Goal: Communication & Community: Answer question/provide support

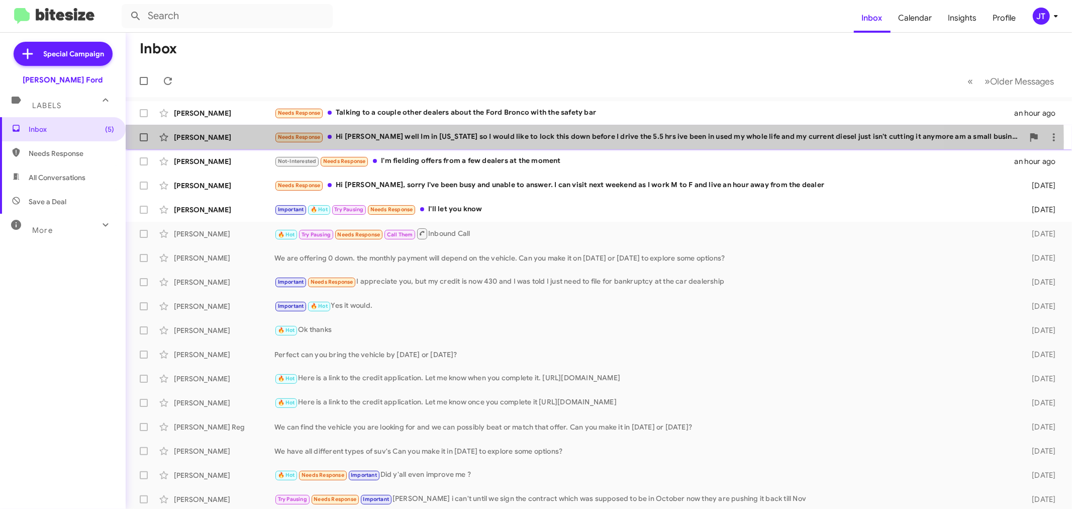
click at [493, 142] on div "Needs Response Hi [PERSON_NAME] well Im in [US_STATE] so I would like to lock t…" at bounding box center [648, 137] width 749 height 12
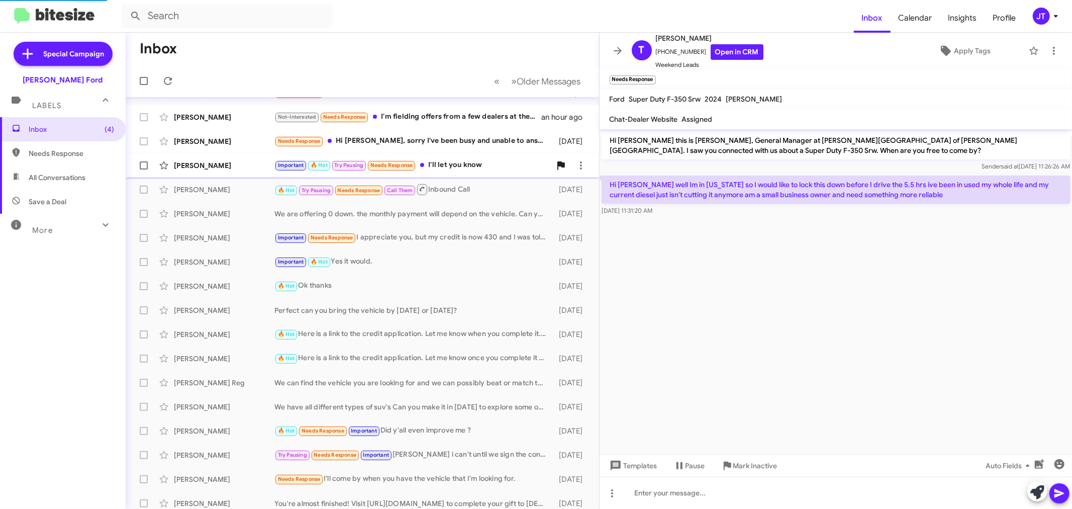
scroll to position [56, 0]
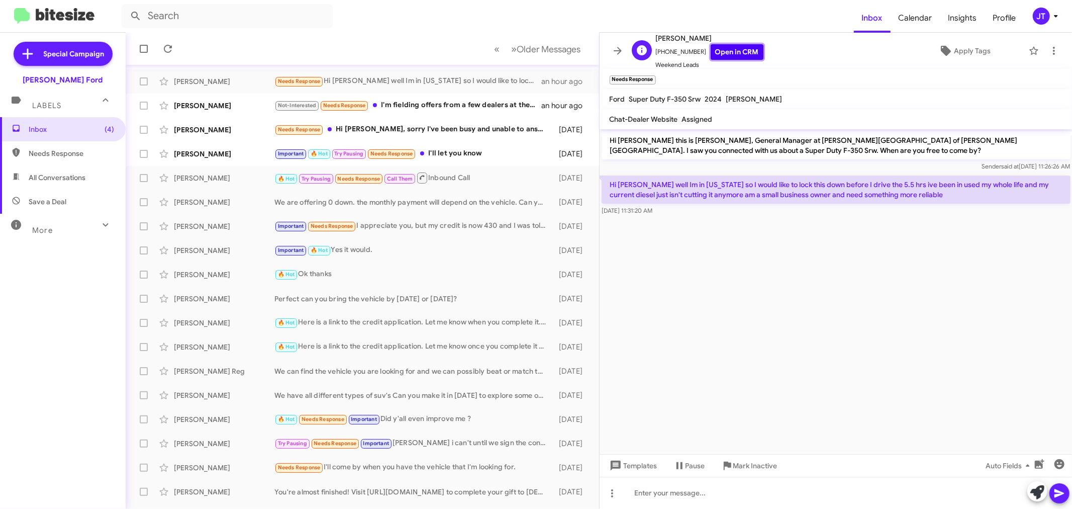
click at [711, 46] on link "Open in CRM" at bounding box center [737, 52] width 53 height 16
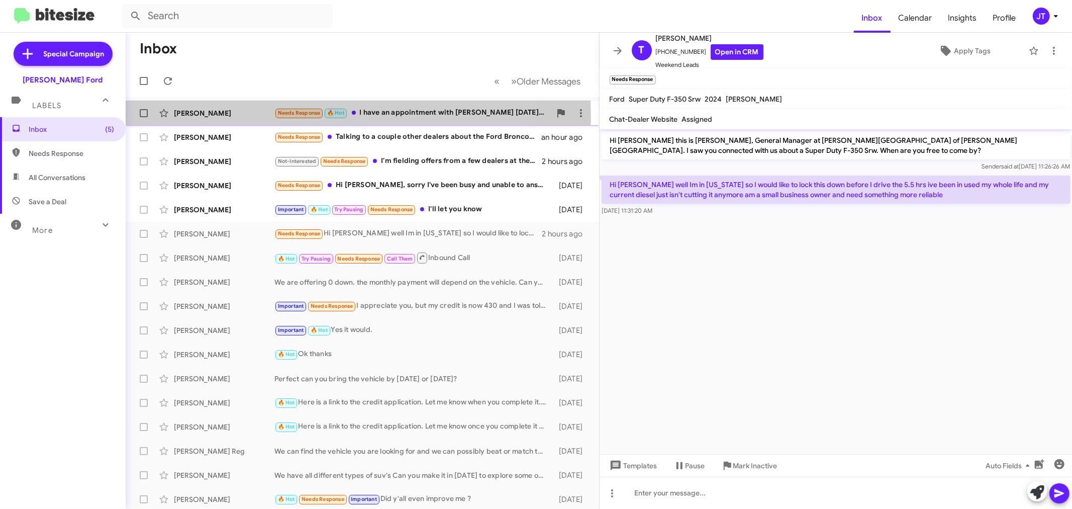
click at [245, 118] on div "[PERSON_NAME] Needs Response 🔥 Hot I have an appointment with [PERSON_NAME] [DA…" at bounding box center [362, 113] width 457 height 20
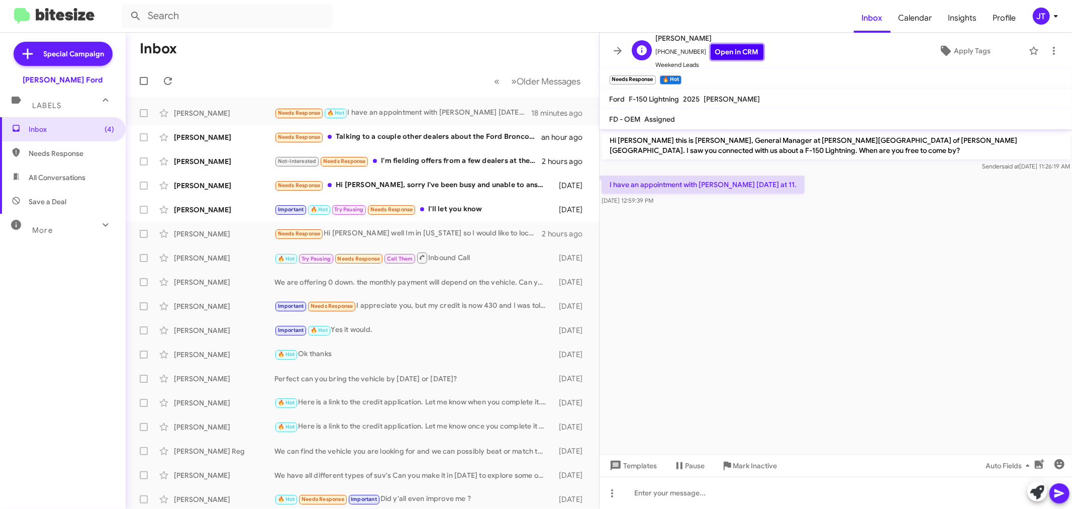
click at [736, 48] on link "Open in CRM" at bounding box center [737, 52] width 53 height 16
click at [618, 50] on icon at bounding box center [618, 51] width 12 height 12
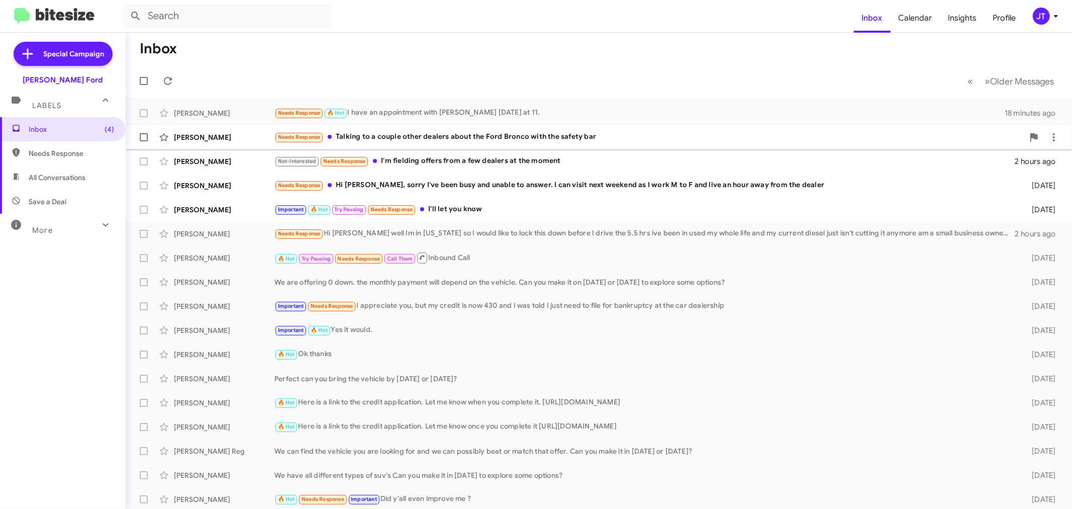
click at [536, 136] on div "Needs Response Talking to a couple other dealers about the Ford Bronco with the…" at bounding box center [648, 137] width 749 height 12
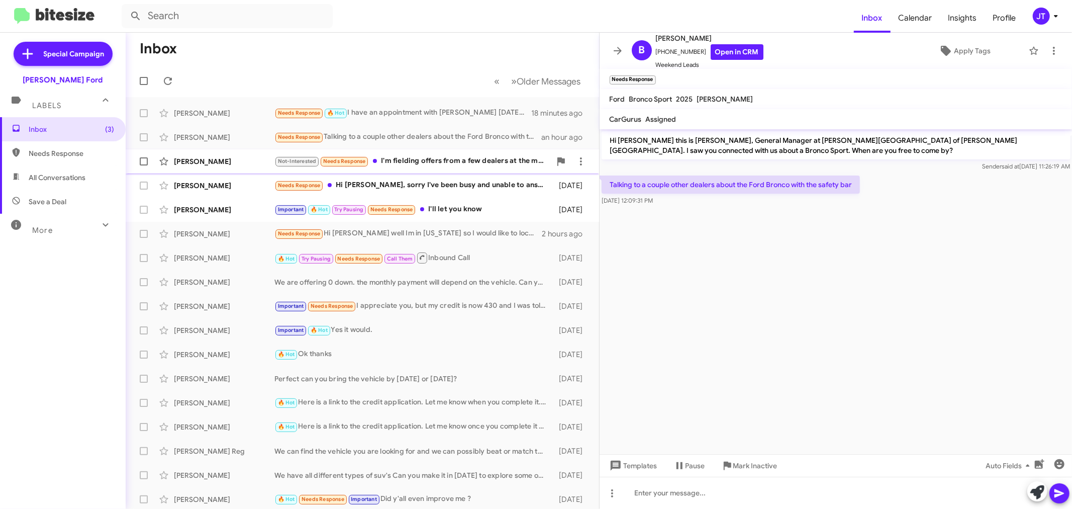
click at [506, 167] on div "Not-Interested Needs Response I'm fielding offers from a few dealers at the mom…" at bounding box center [412, 161] width 276 height 12
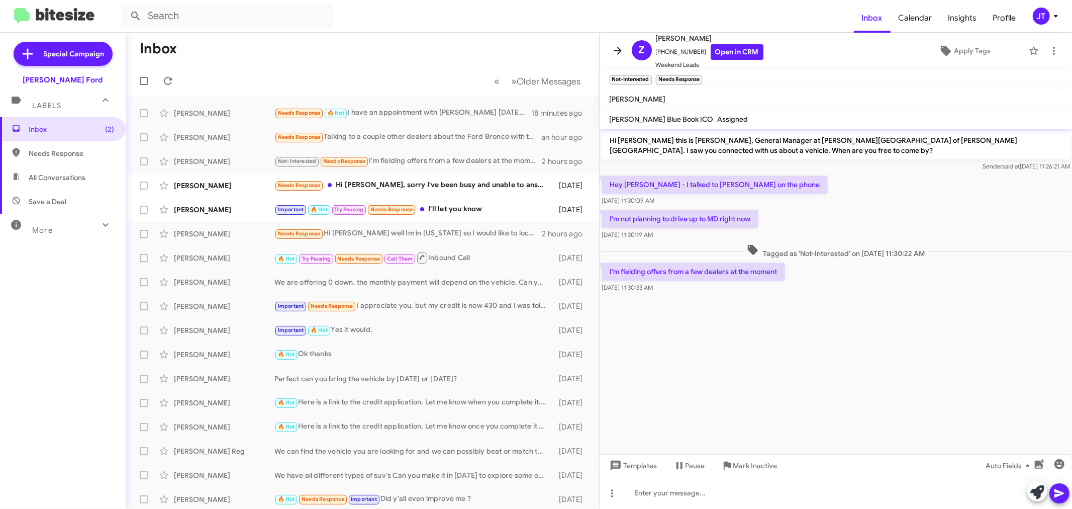
click at [618, 53] on icon at bounding box center [618, 51] width 8 height 8
